Goal: Information Seeking & Learning: Check status

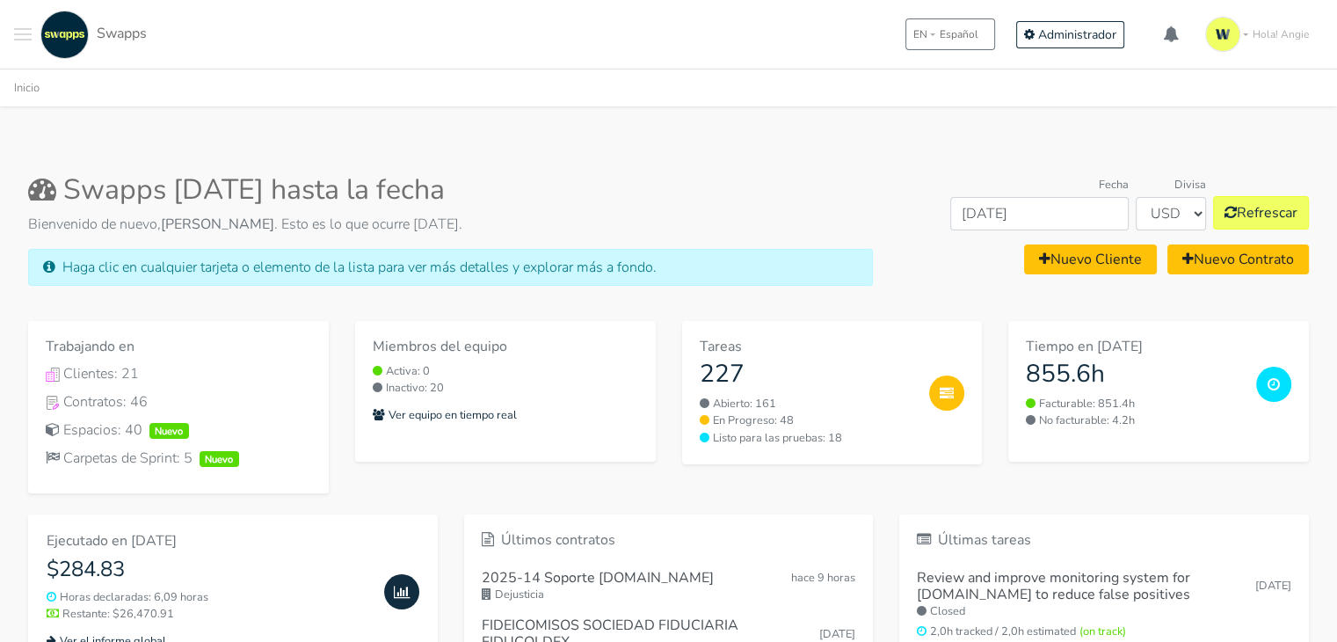
click at [12, 29] on div ".cls-1 { fill: #F15CFF; } .cls-2 { fill: #9a9a9a; } Clientes Contratos [GEOGRAP…" at bounding box center [668, 34] width 1337 height 69
click at [26, 29] on span "Toggle navigation menu" at bounding box center [23, 29] width 18 height 2
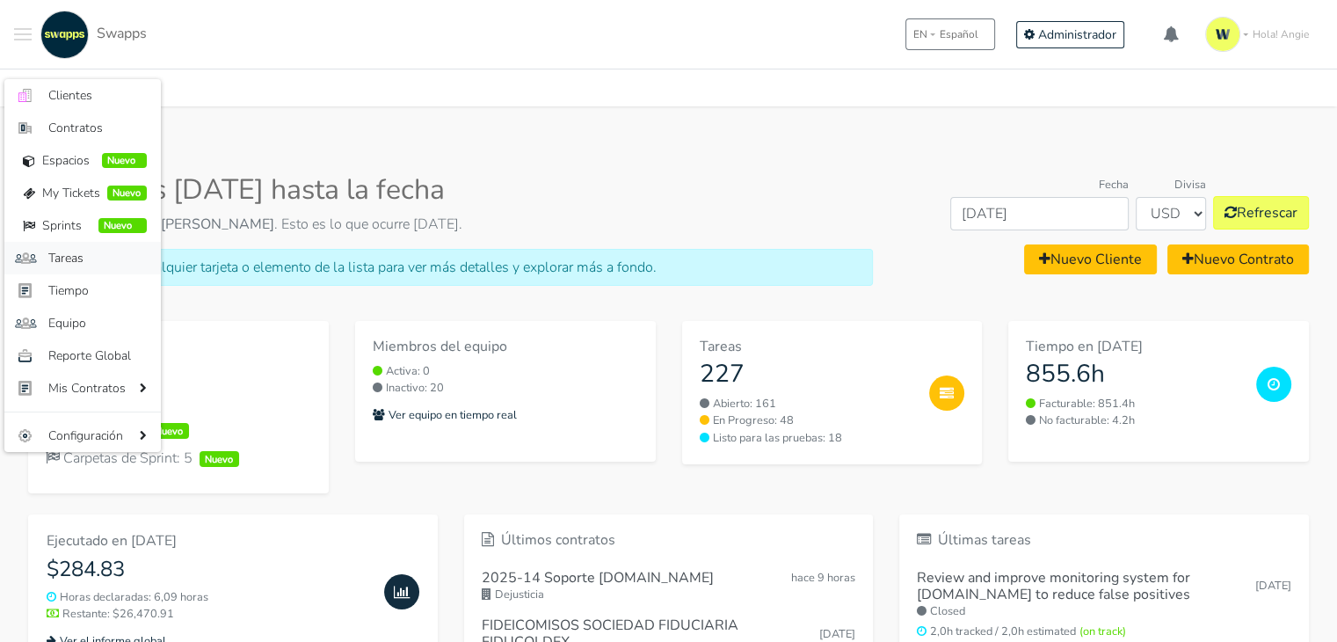
click at [100, 253] on span "Tareas" at bounding box center [97, 258] width 98 height 18
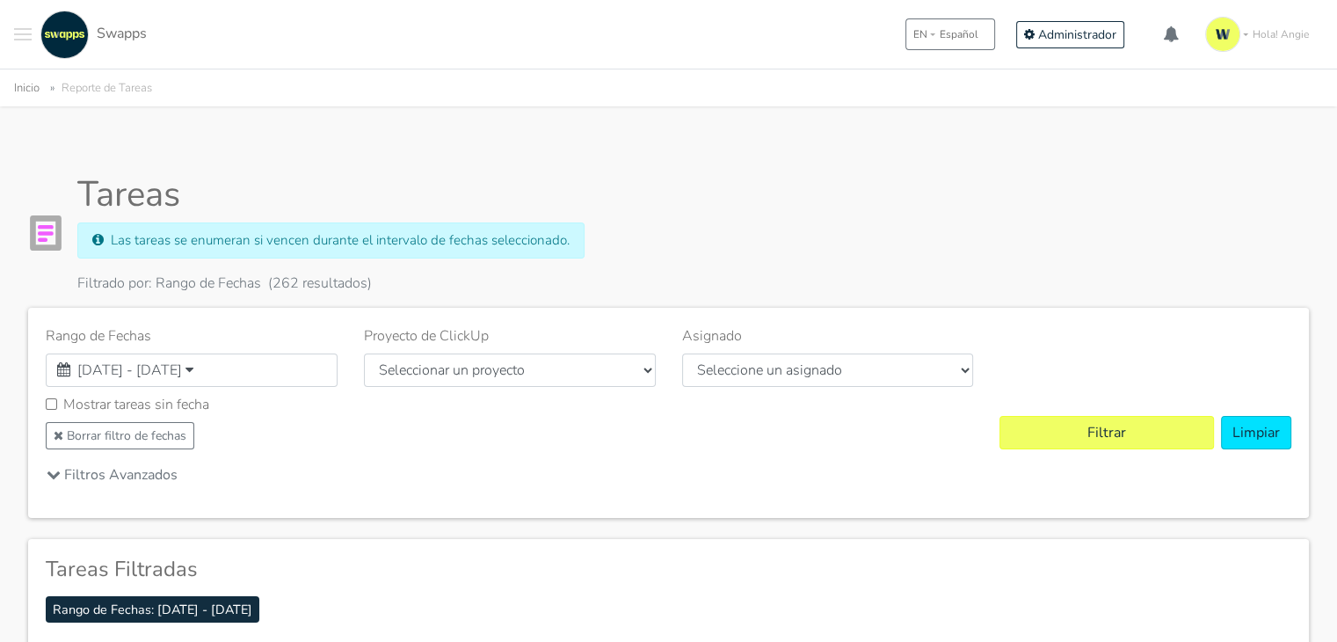
click at [21, 37] on button "Toggle navigation menu" at bounding box center [23, 35] width 18 height 48
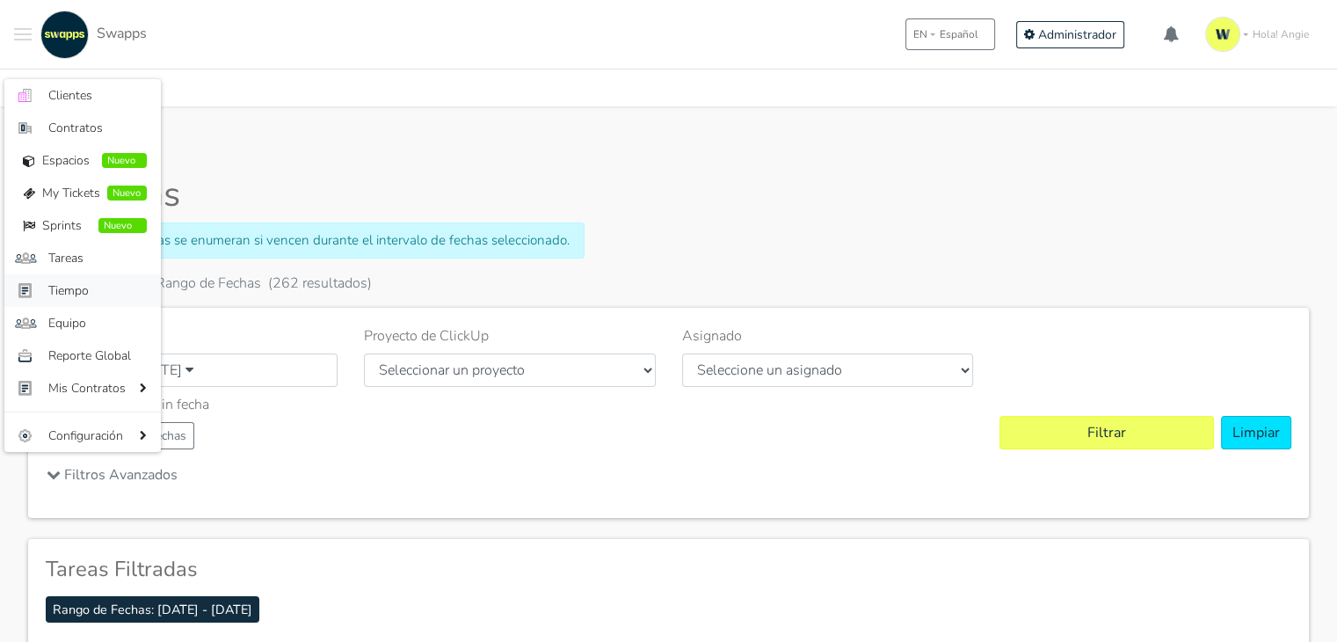
click at [81, 292] on span "Tiempo" at bounding box center [97, 290] width 98 height 18
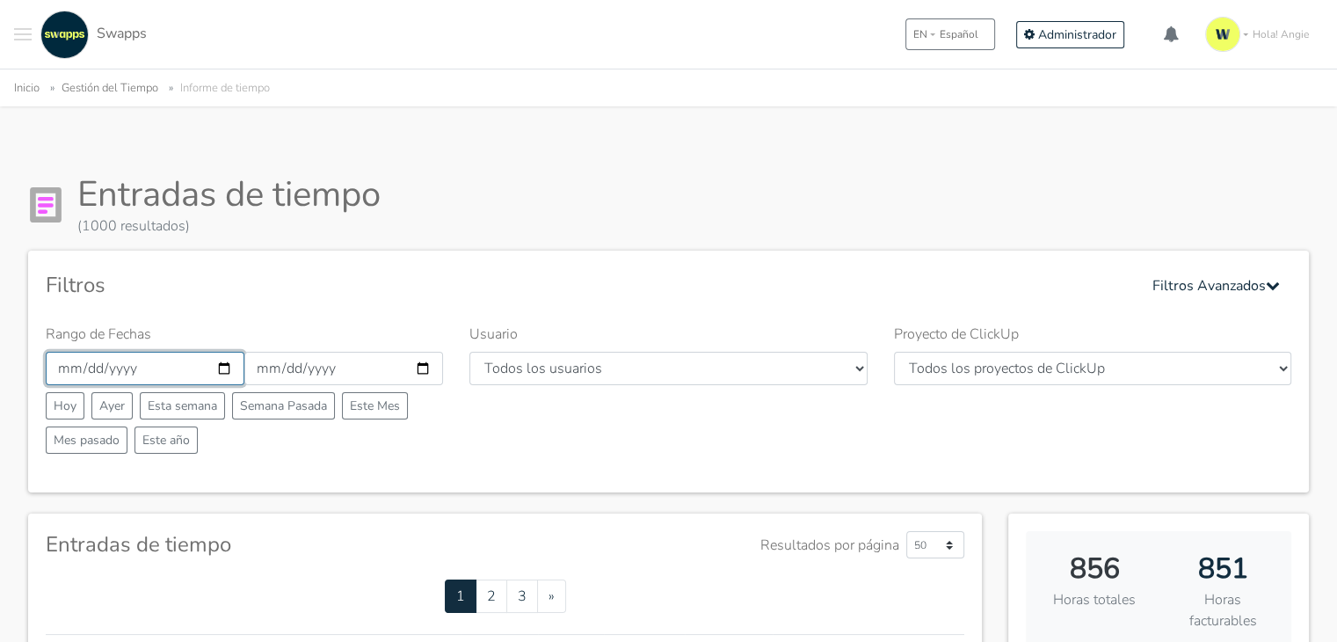
click at [224, 365] on input "[DATE]" at bounding box center [145, 368] width 199 height 33
click at [316, 374] on input "2025-09-30" at bounding box center [343, 368] width 199 height 33
click at [419, 368] on input "2025-09-30" at bounding box center [343, 368] width 199 height 33
type input "[DATE]"
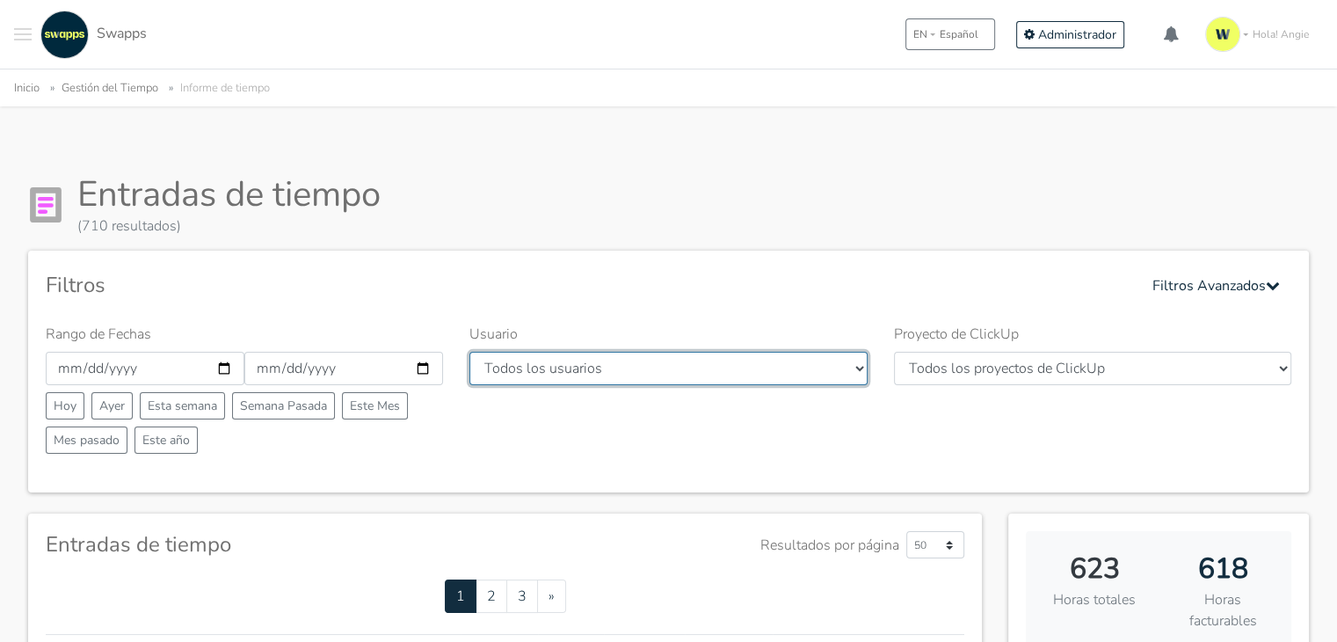
click at [580, 374] on select "Todos los usuarios [PERSON_NAME] [PERSON_NAME] [GEOGRAPHIC_DATA] Swapps Tech [P…" at bounding box center [667, 368] width 397 height 33
select select "26"
click at [469, 352] on select "Todos los usuarios [PERSON_NAME] [PERSON_NAME] [GEOGRAPHIC_DATA] Swapps Tech [P…" at bounding box center [667, 368] width 397 height 33
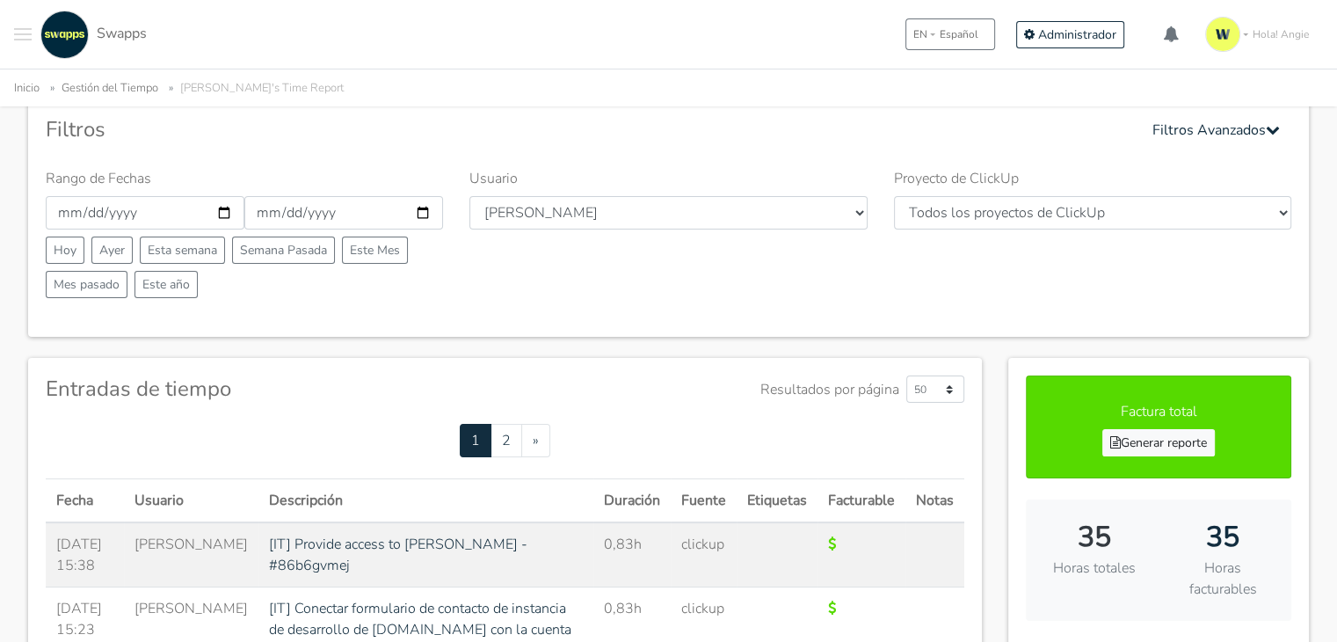
scroll to position [68, 0]
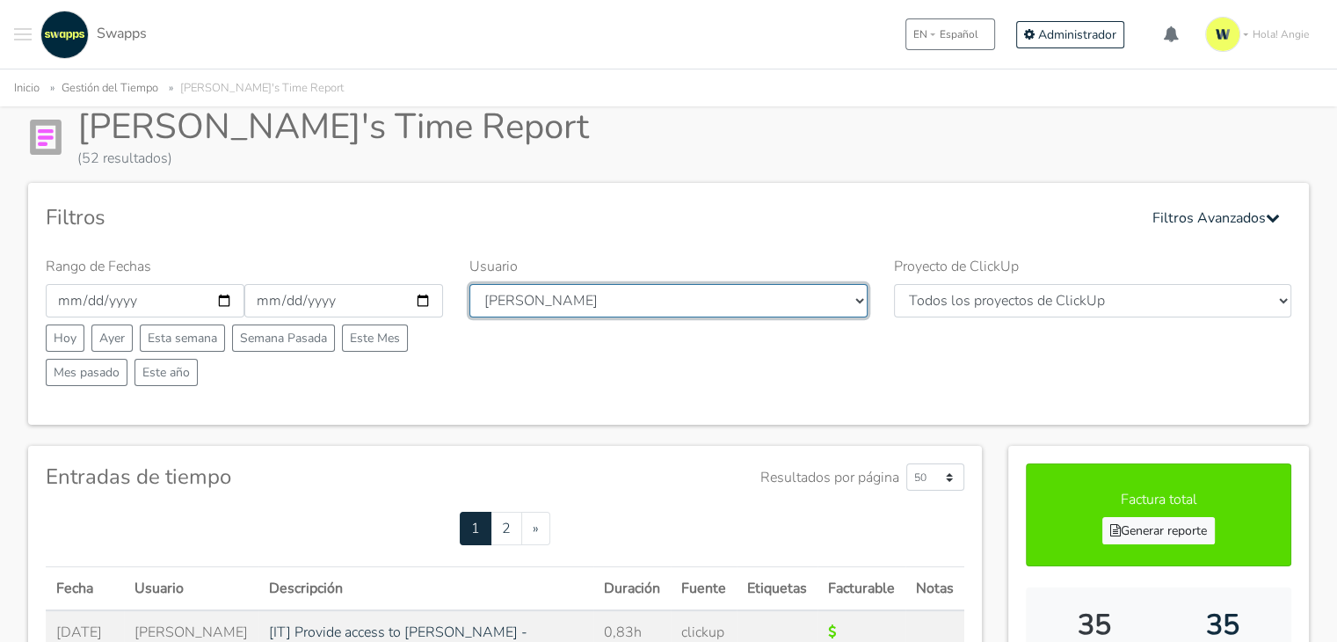
click at [599, 296] on select "Todos los usuarios Andres Cristian Mateo Angie Diego Swapps Tech Alejandra Tati…" at bounding box center [667, 300] width 397 height 33
select select "28"
click at [469, 284] on select "Todos los usuarios Andres Cristian Mateo Angie Diego Swapps Tech Alejandra Tati…" at bounding box center [667, 300] width 397 height 33
click at [559, 14] on div ".cls-1 { fill: #F15CFF; } .cls-2 { fill: #9a9a9a; } Clientes Contratos Espacios…" at bounding box center [668, 34] width 1337 height 69
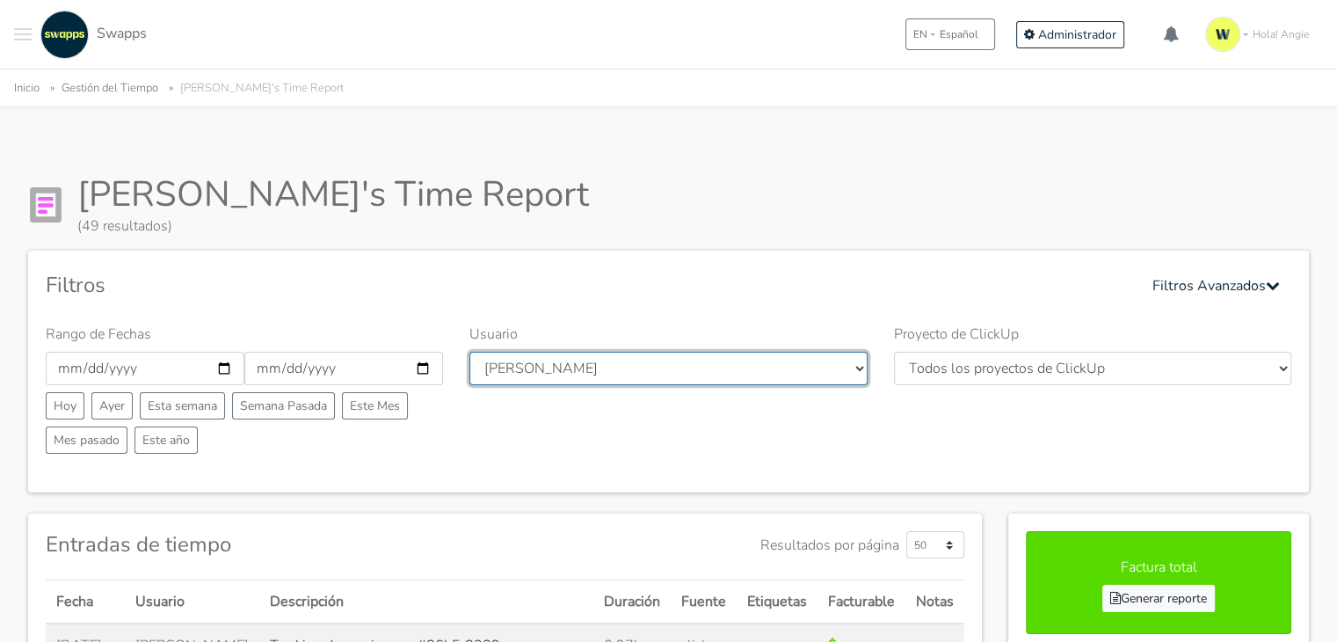
click at [816, 354] on select "Todos los usuarios [PERSON_NAME] [PERSON_NAME] [GEOGRAPHIC_DATA] Swapps Tech [P…" at bounding box center [667, 368] width 397 height 33
select select "35"
click at [469, 352] on select "Todos los usuarios [PERSON_NAME] [PERSON_NAME] [GEOGRAPHIC_DATA] Swapps Tech [P…" at bounding box center [667, 368] width 397 height 33
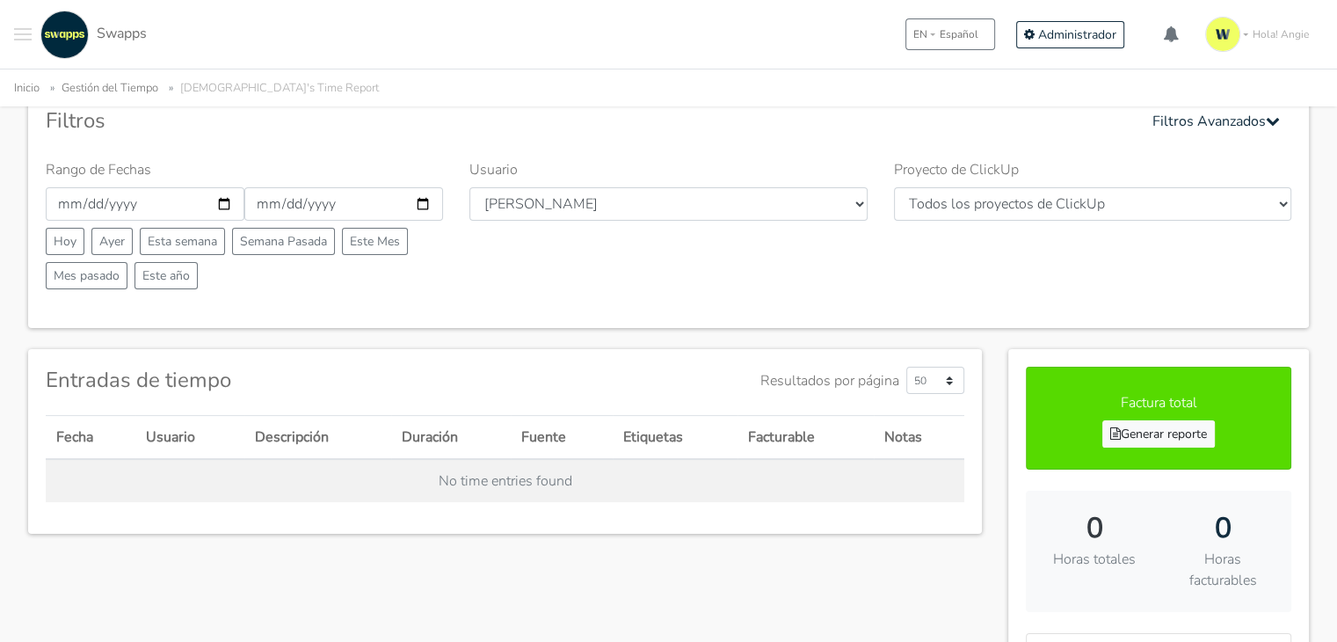
scroll to position [168, 0]
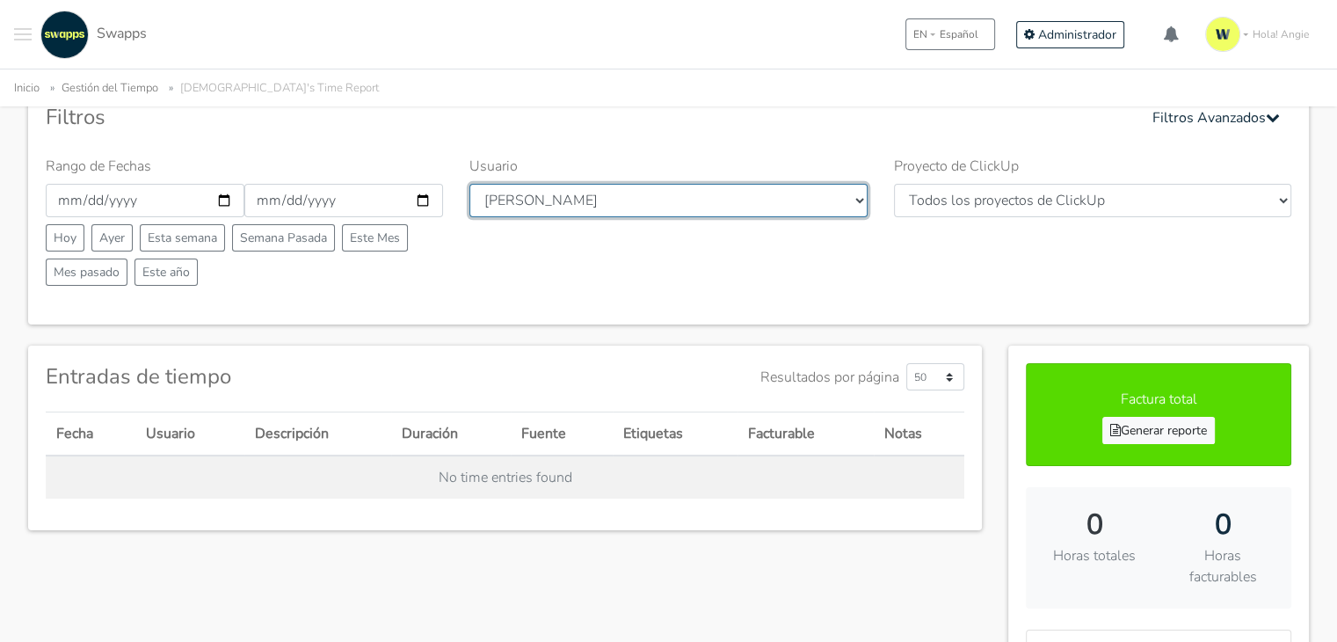
click at [760, 214] on select "Todos los usuarios [PERSON_NAME] [PERSON_NAME] [GEOGRAPHIC_DATA] Swapps Tech [P…" at bounding box center [667, 200] width 397 height 33
select select "45"
click at [469, 184] on select "Todos los usuarios [PERSON_NAME] [PERSON_NAME] [GEOGRAPHIC_DATA] Swapps Tech [P…" at bounding box center [667, 200] width 397 height 33
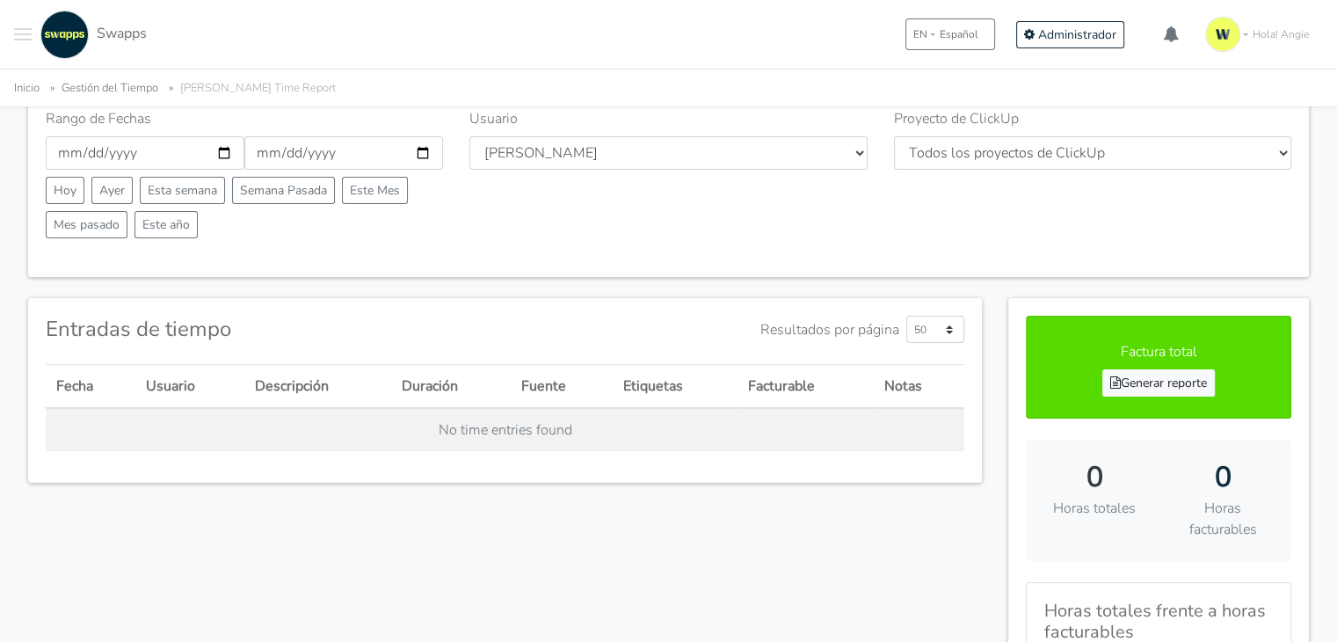
scroll to position [127, 0]
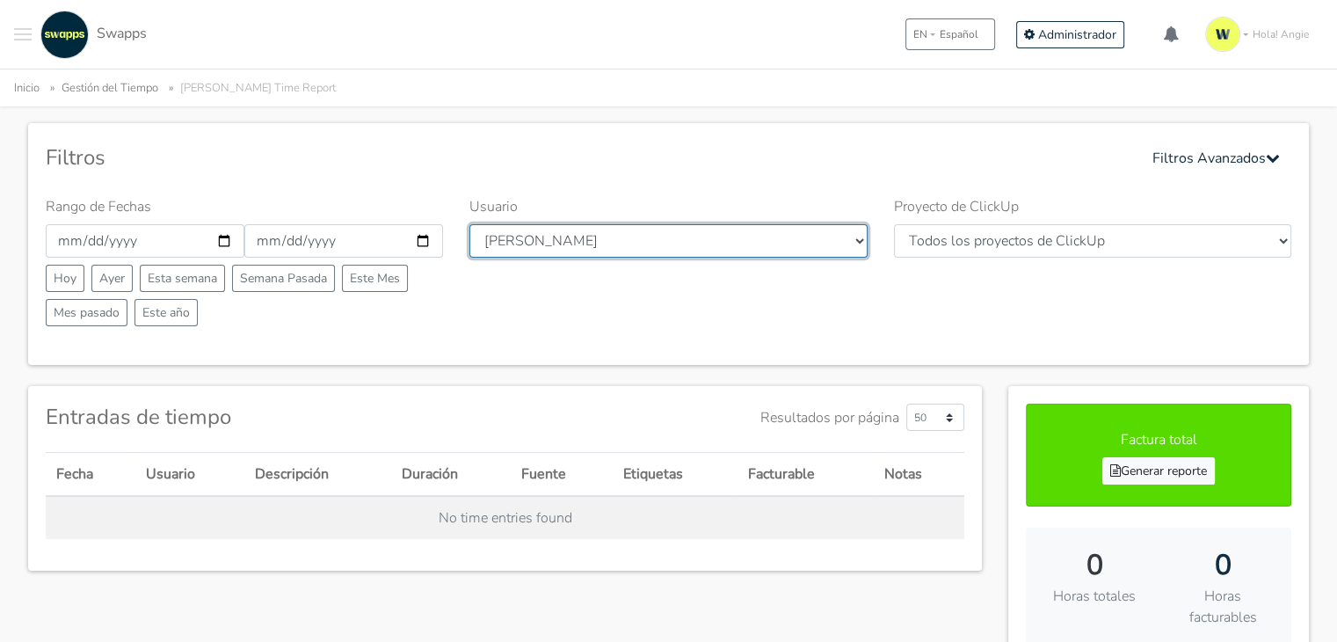
click at [858, 236] on select "Todos los usuarios [PERSON_NAME] [PERSON_NAME] [GEOGRAPHIC_DATA] Swapps Tech [P…" at bounding box center [667, 240] width 397 height 33
select select "42"
click at [469, 224] on select "Todos los usuarios [PERSON_NAME] [PERSON_NAME] [GEOGRAPHIC_DATA] Swapps Tech [P…" at bounding box center [667, 240] width 397 height 33
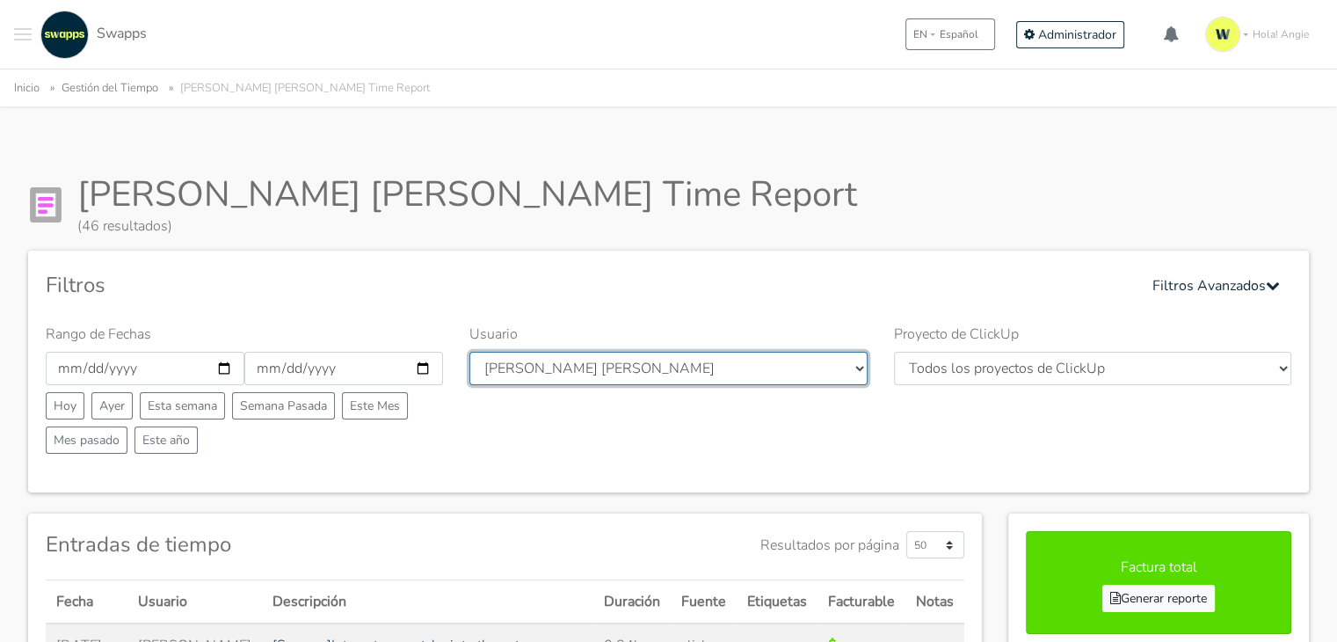
click at [752, 376] on select "Todos los usuarios [PERSON_NAME] [PERSON_NAME] [GEOGRAPHIC_DATA] Swapps Tech [P…" at bounding box center [667, 368] width 397 height 33
select select "39"
click at [469, 352] on select "Todos los usuarios [PERSON_NAME] [PERSON_NAME] [GEOGRAPHIC_DATA] Swapps Tech [P…" at bounding box center [667, 368] width 397 height 33
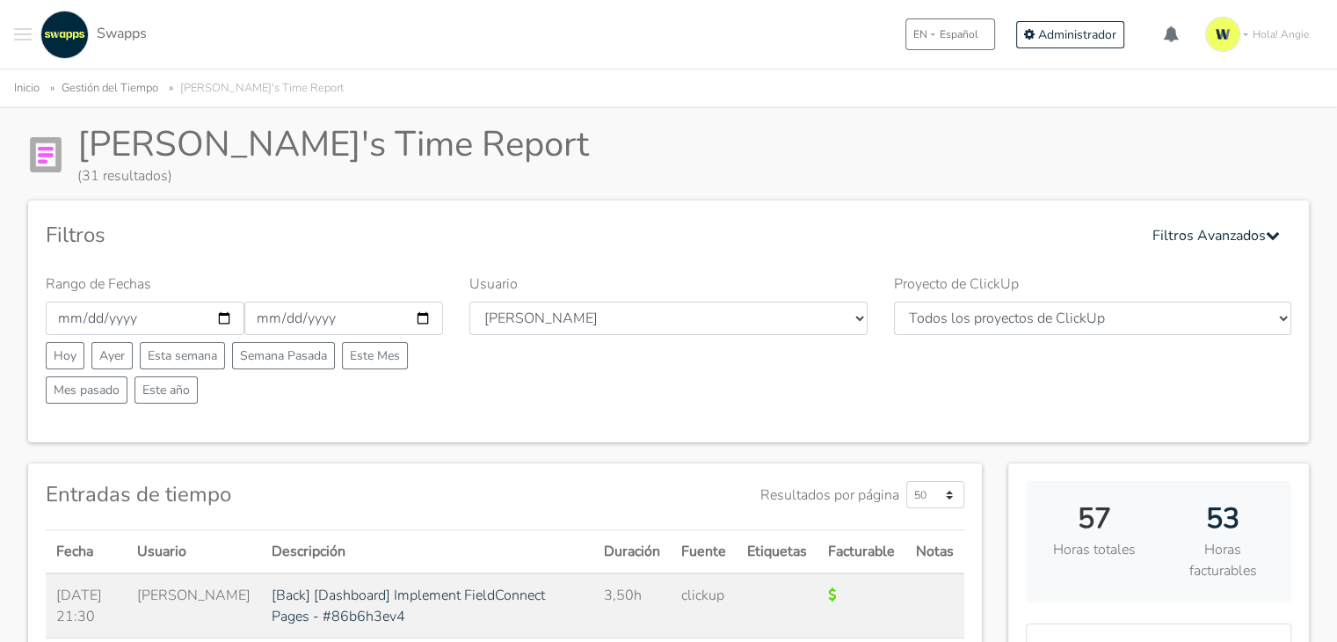
scroll to position [15, 0]
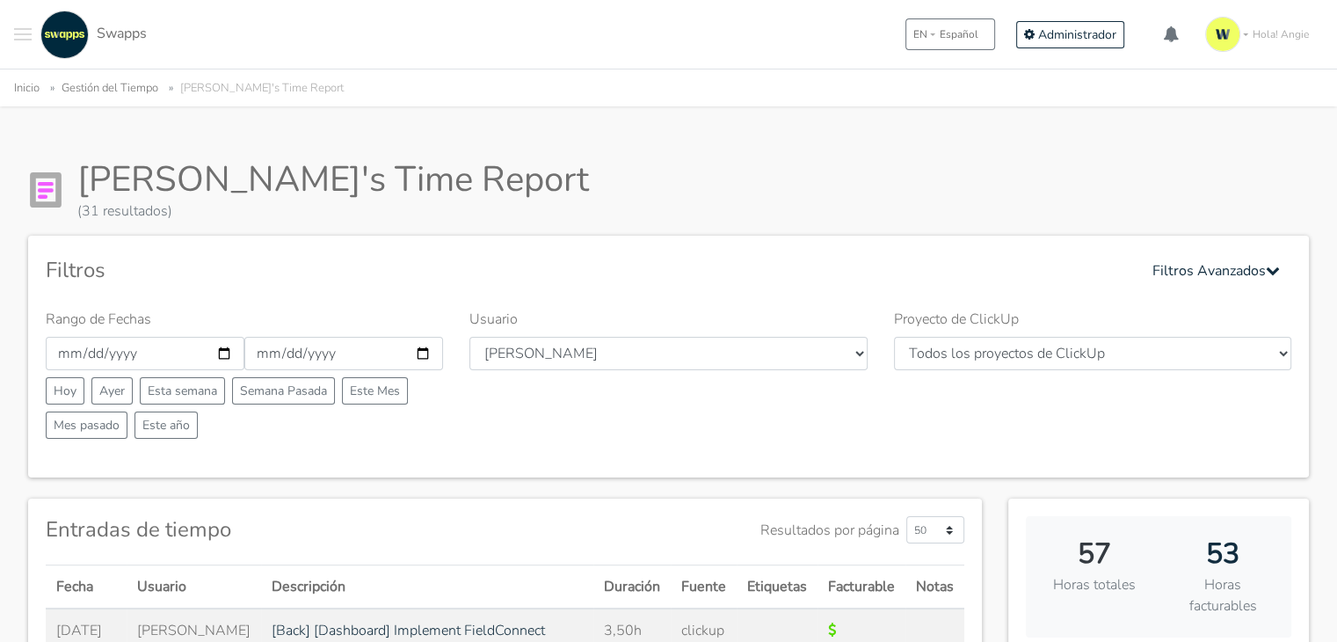
click at [1335, 103] on div "Inicio Gestión del Tiempo [PERSON_NAME]'s Time Report" at bounding box center [668, 87] width 1337 height 37
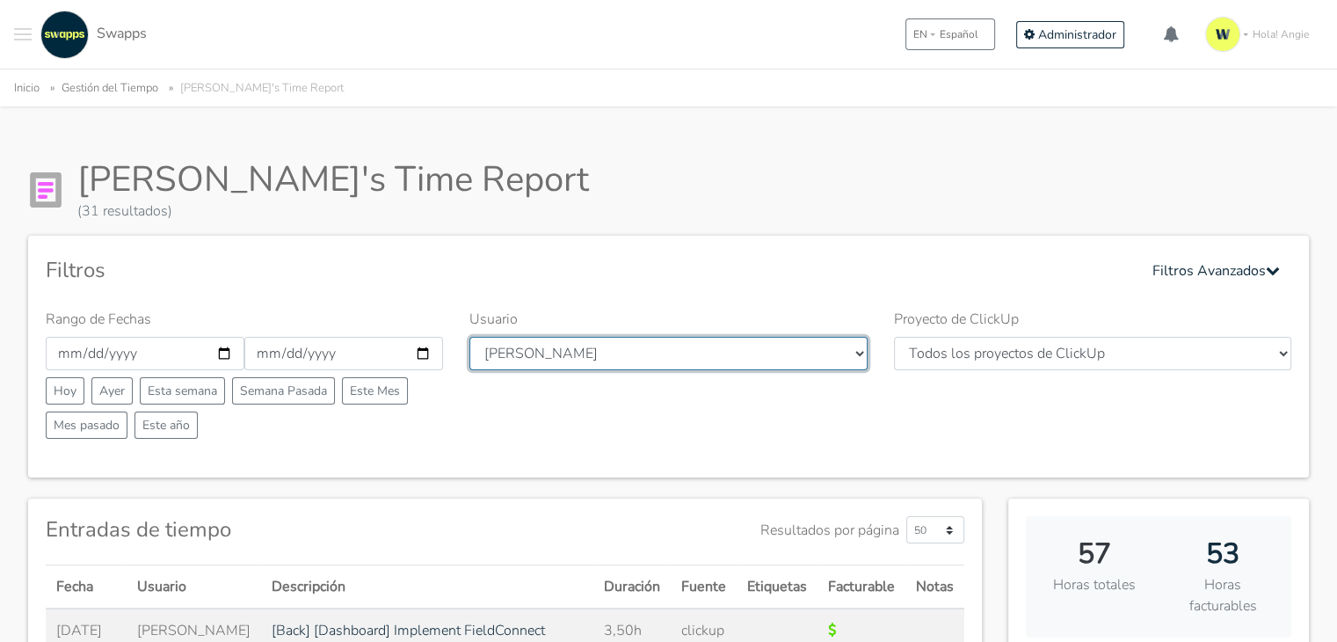
click at [615, 363] on select "Todos los usuarios [PERSON_NAME] [PERSON_NAME] [GEOGRAPHIC_DATA] Swapps Tech [P…" at bounding box center [667, 353] width 397 height 33
select select "44"
click at [469, 337] on select "Todos los usuarios [PERSON_NAME] [PERSON_NAME] [GEOGRAPHIC_DATA] Swapps Tech [P…" at bounding box center [667, 353] width 397 height 33
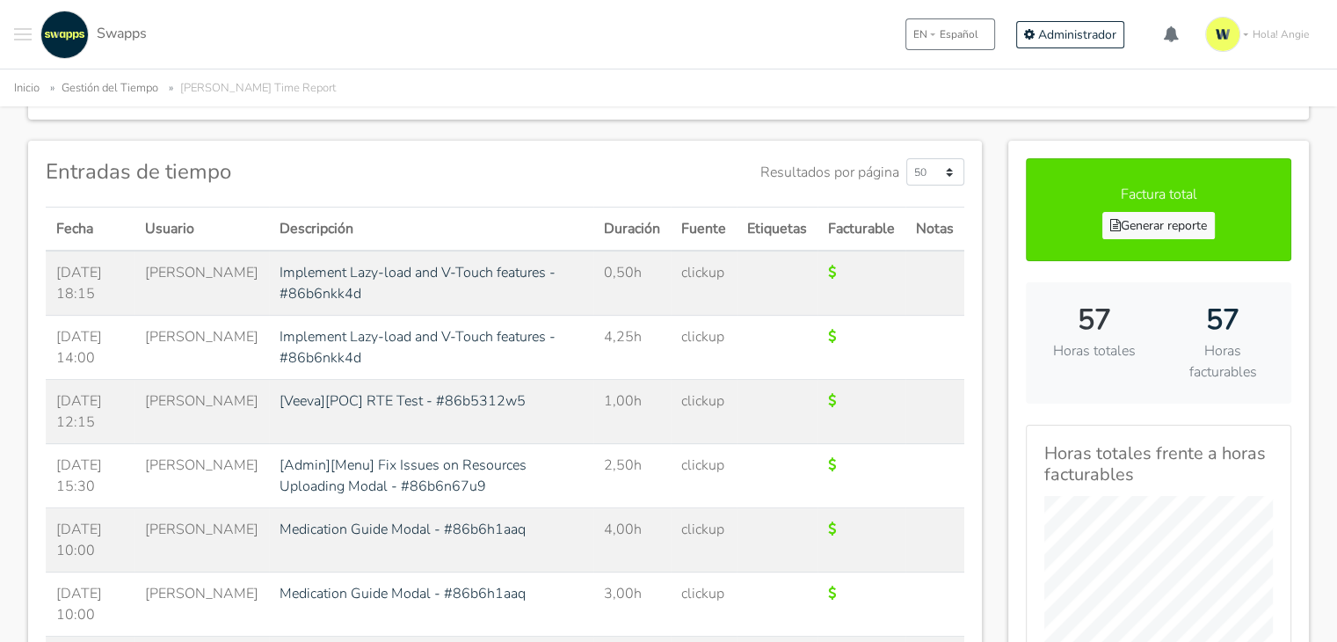
scroll to position [379, 0]
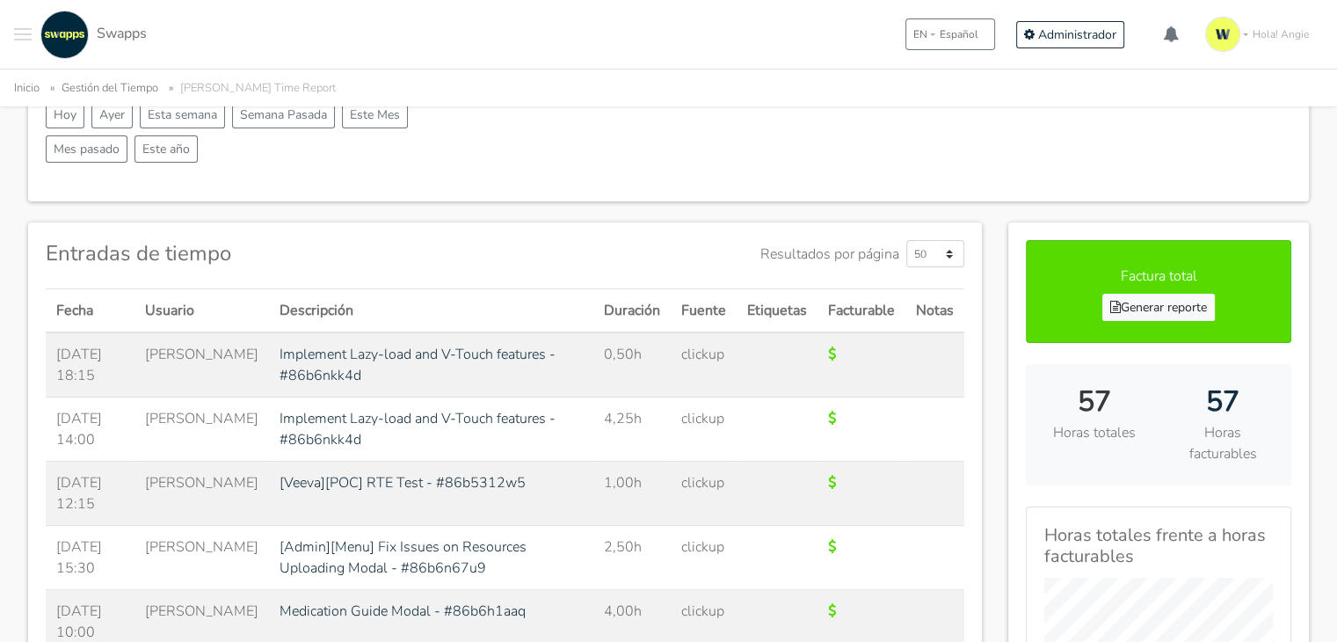
scroll to position [203, 0]
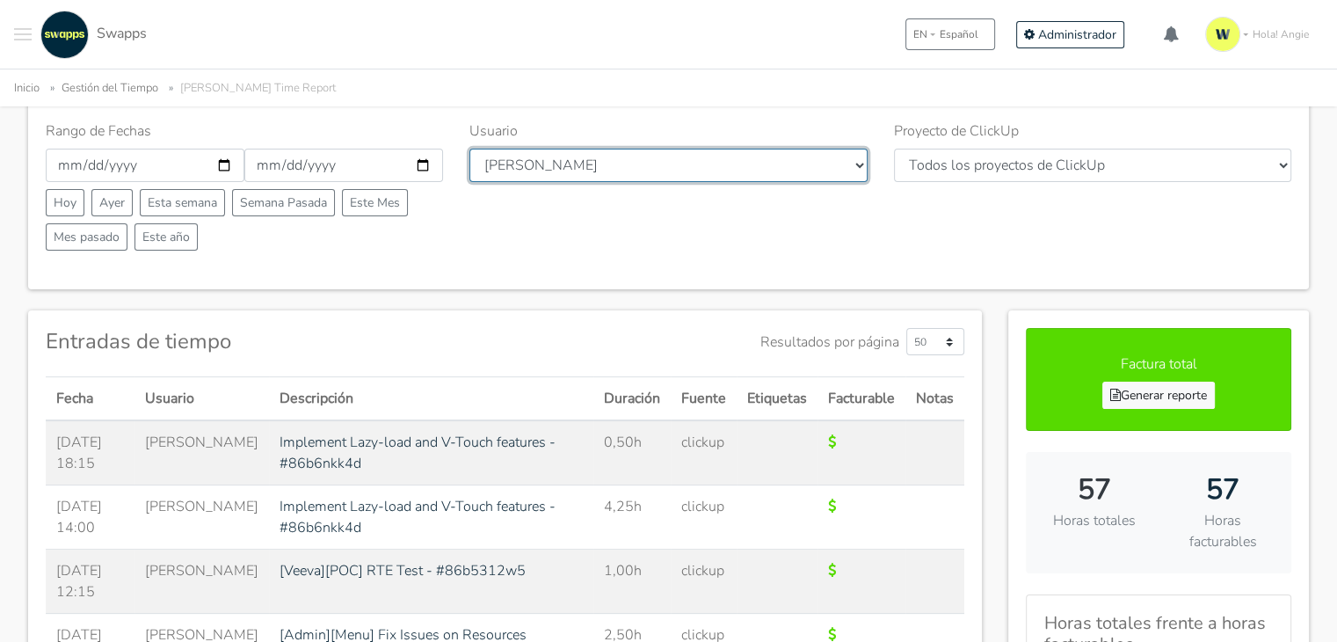
click at [687, 156] on select "Todos los usuarios [PERSON_NAME] [PERSON_NAME] [GEOGRAPHIC_DATA] Swapps Tech [P…" at bounding box center [667, 165] width 397 height 33
select select "43"
click at [469, 149] on select "Todos los usuarios [PERSON_NAME] [PERSON_NAME] [GEOGRAPHIC_DATA] Swapps Tech [P…" at bounding box center [667, 165] width 397 height 33
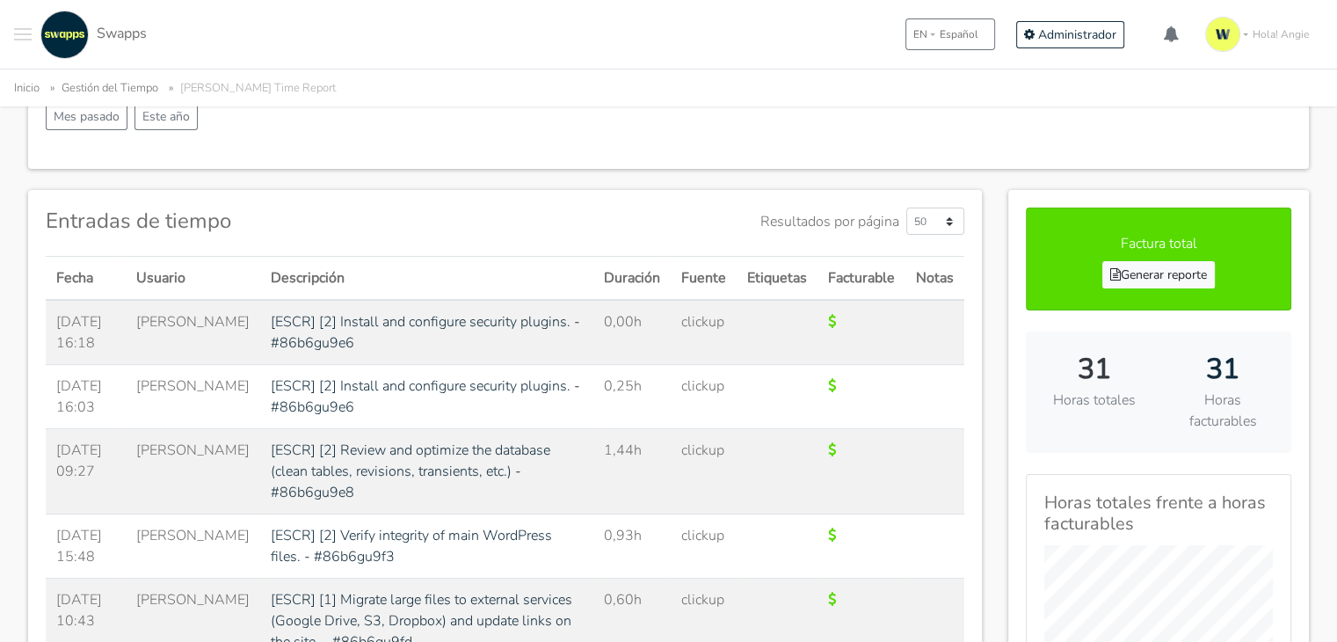
scroll to position [236, 0]
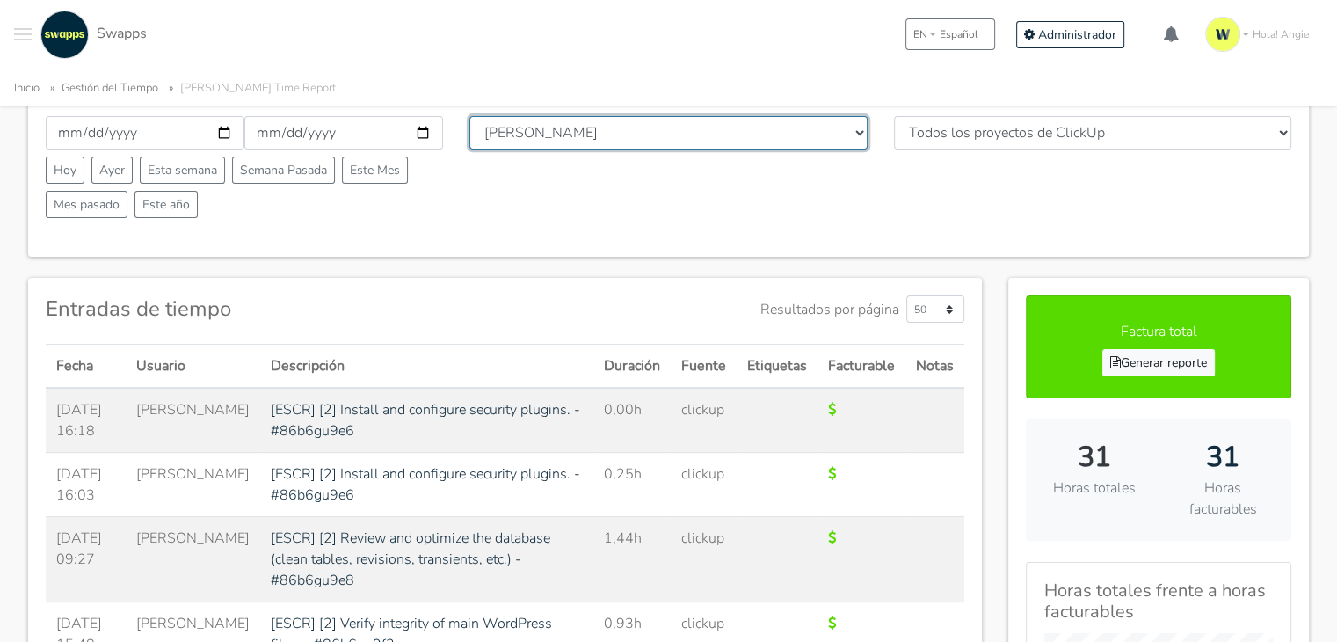
click at [661, 130] on select "Todos los usuarios Andres Cristian Mateo Angie Diego Swapps Tech Alejandra Tati…" at bounding box center [667, 132] width 397 height 33
click at [568, 132] on select "Todos los usuarios Andres Cristian Mateo Angie Diego Swapps Tech Alejandra Tati…" at bounding box center [667, 132] width 397 height 33
select select "6"
click at [469, 116] on select "Todos los usuarios Andres Cristian Mateo Angie Diego Swapps Tech Alejandra Tati…" at bounding box center [667, 132] width 397 height 33
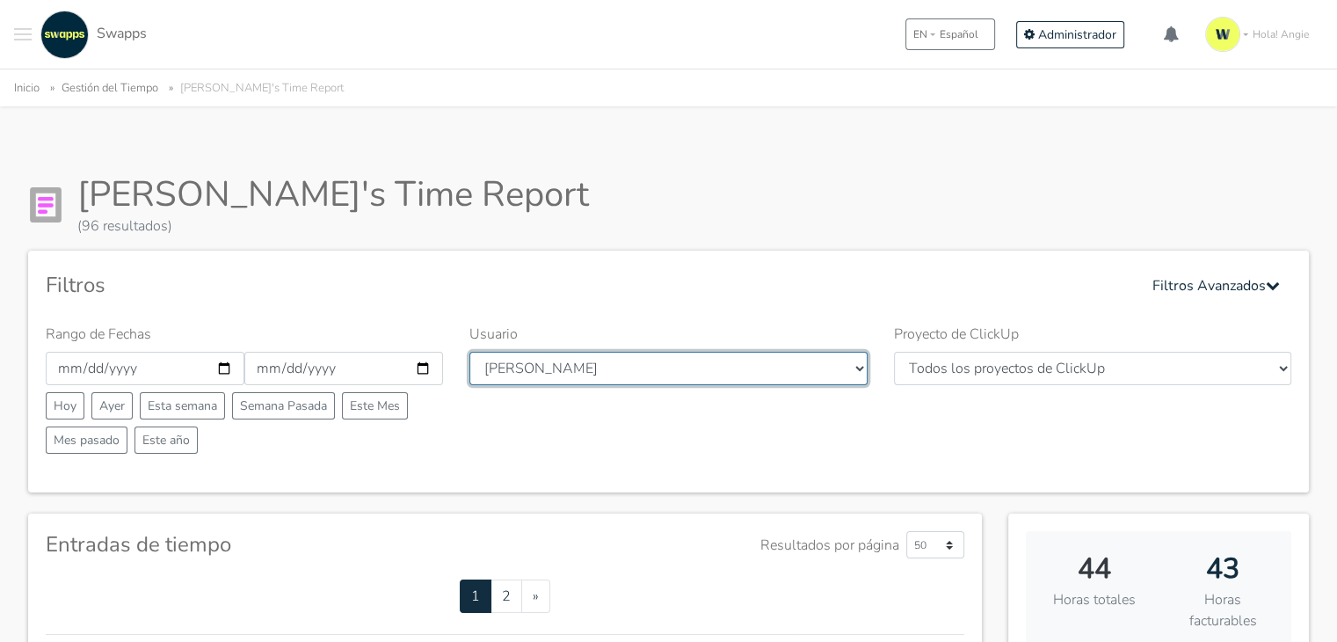
click at [600, 367] on select "Todos los usuarios [PERSON_NAME] [PERSON_NAME] [GEOGRAPHIC_DATA] Swapps Tech [P…" at bounding box center [667, 368] width 397 height 33
select select "23"
click at [469, 352] on select "Todos los usuarios [PERSON_NAME] [PERSON_NAME] [GEOGRAPHIC_DATA] Swapps Tech [P…" at bounding box center [667, 368] width 397 height 33
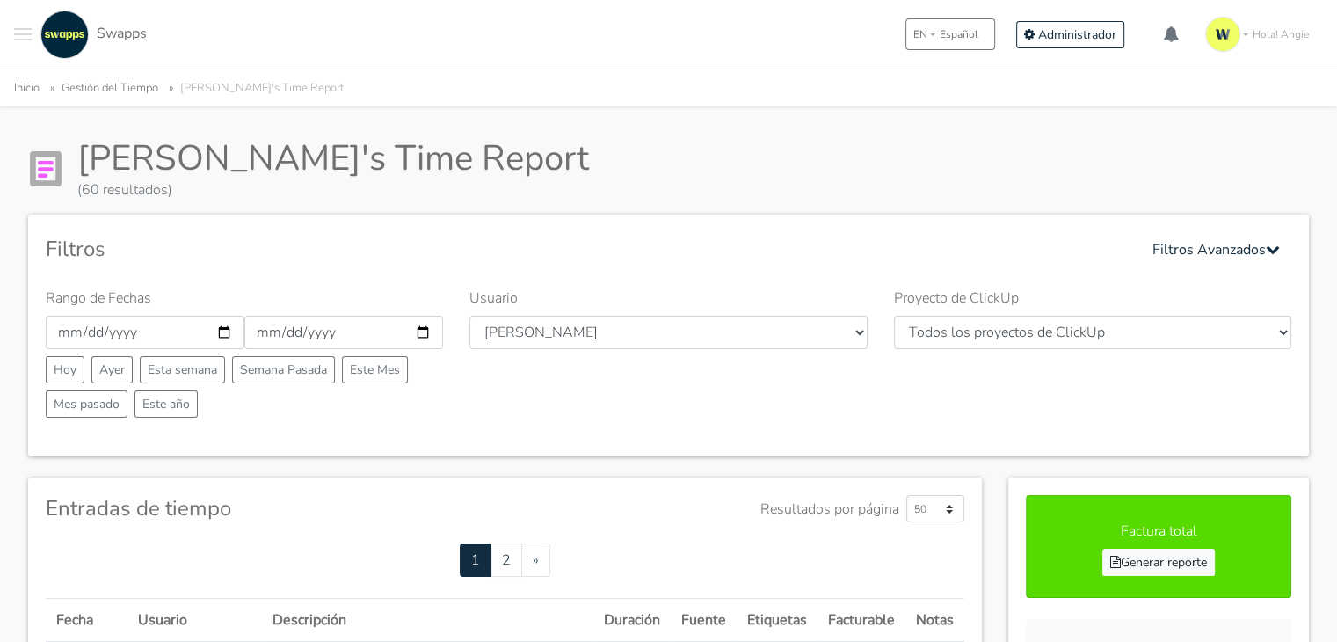
scroll to position [25, 0]
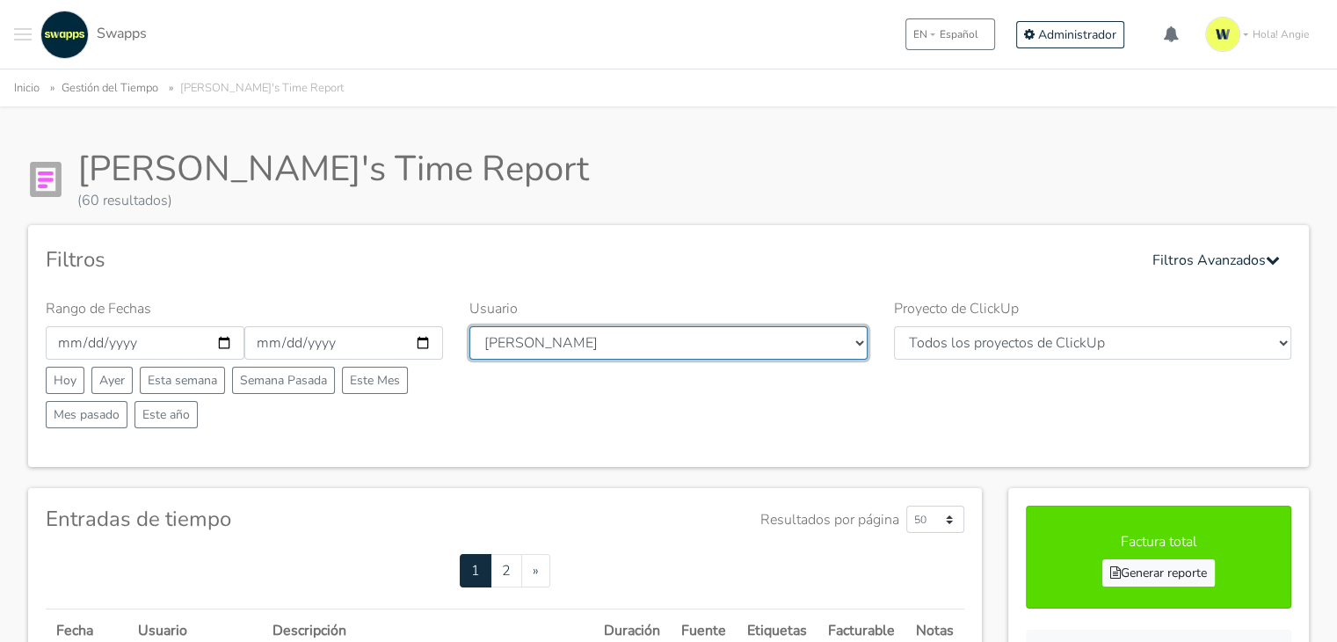
click at [791, 335] on select "Todos los usuarios Andres Cristian Mateo Angie Diego Swapps Tech Alejandra Tati…" at bounding box center [667, 342] width 397 height 33
select select "33"
click at [469, 326] on select "Todos los usuarios Andres Cristian Mateo Angie Diego Swapps Tech Alejandra Tati…" at bounding box center [667, 342] width 397 height 33
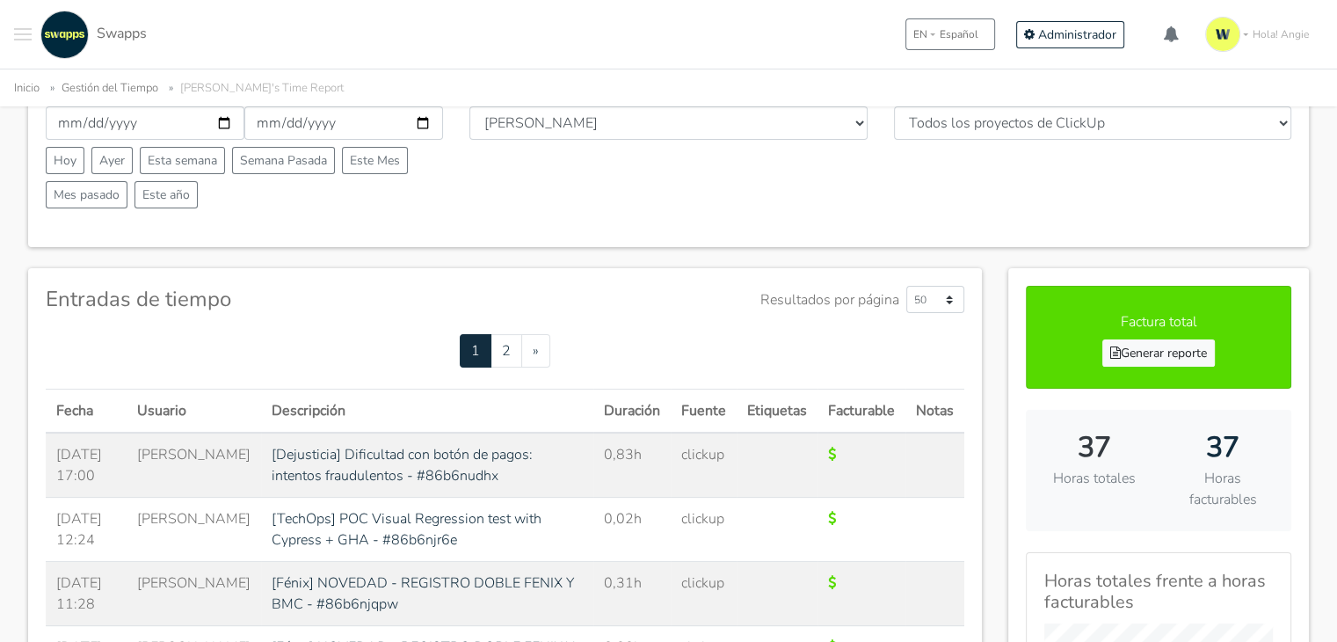
scroll to position [264, 0]
